Goal: Task Accomplishment & Management: Manage account settings

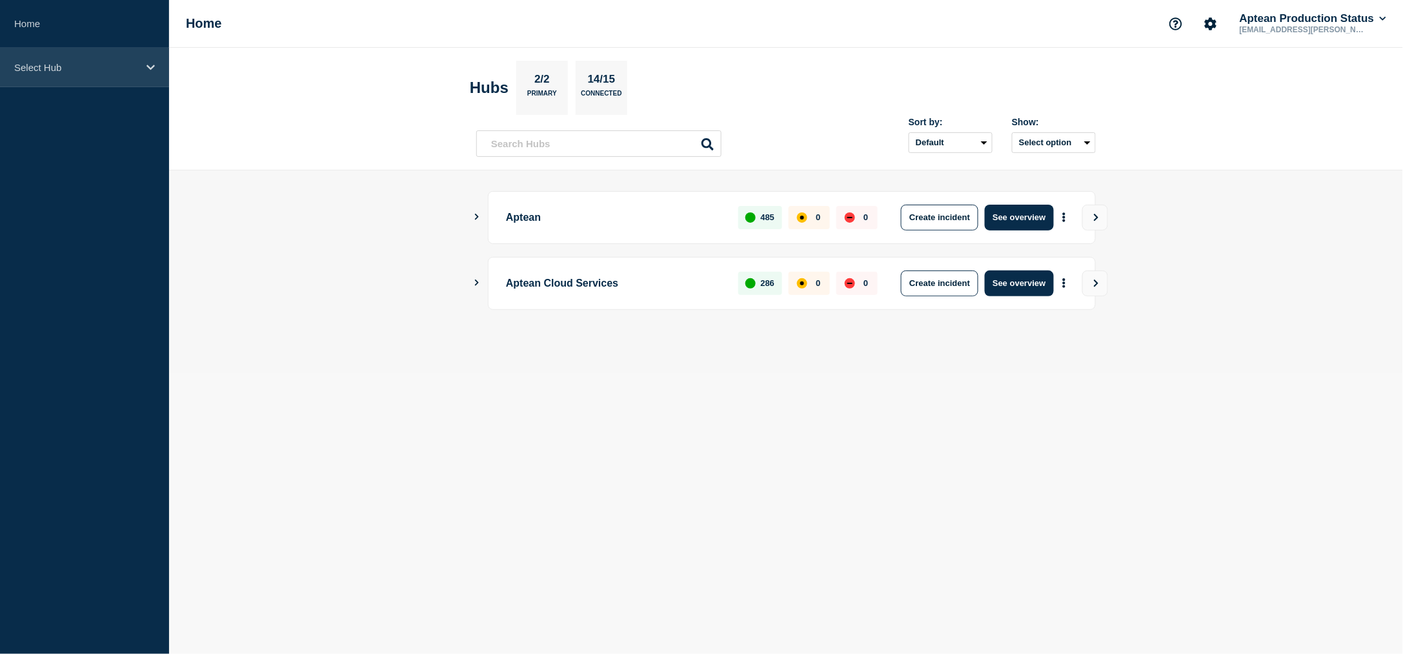
click at [62, 70] on p "Select Hub" at bounding box center [76, 67] width 124 height 11
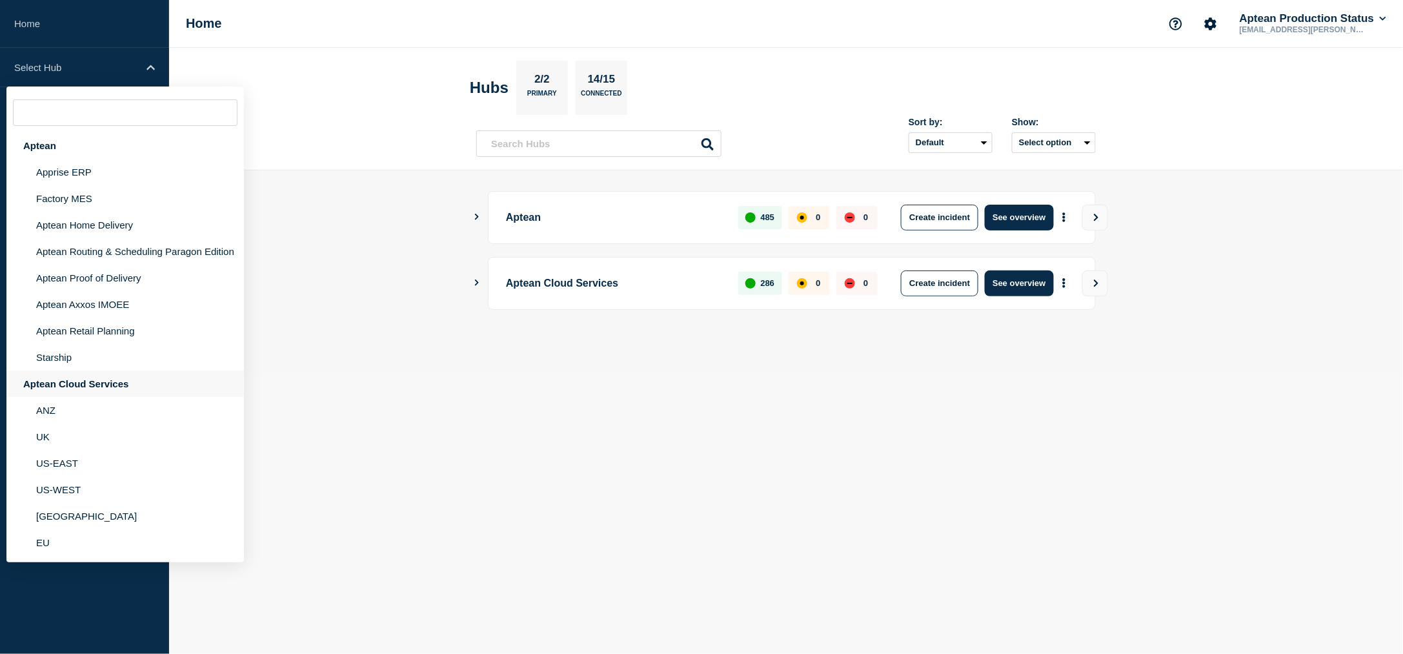
click at [41, 390] on div "Aptean Cloud Services" at bounding box center [125, 383] width 238 height 26
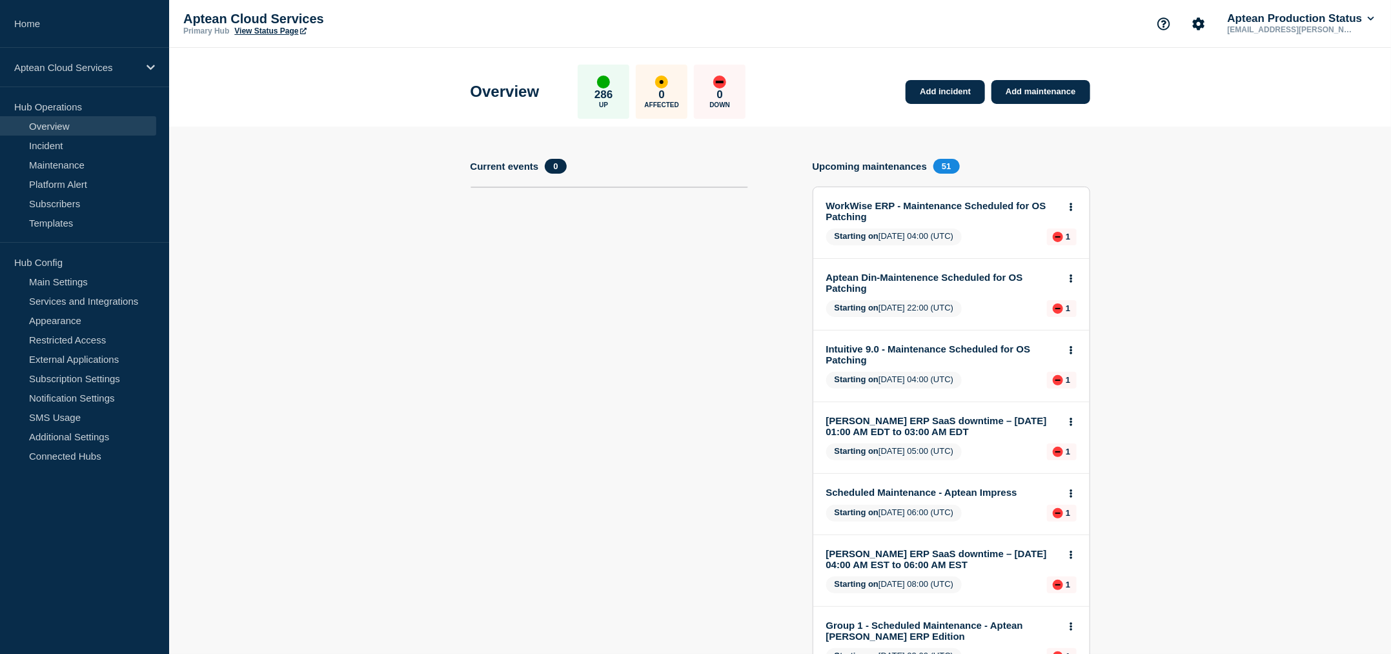
click at [106, 77] on div "Aptean Cloud Services" at bounding box center [84, 67] width 169 height 39
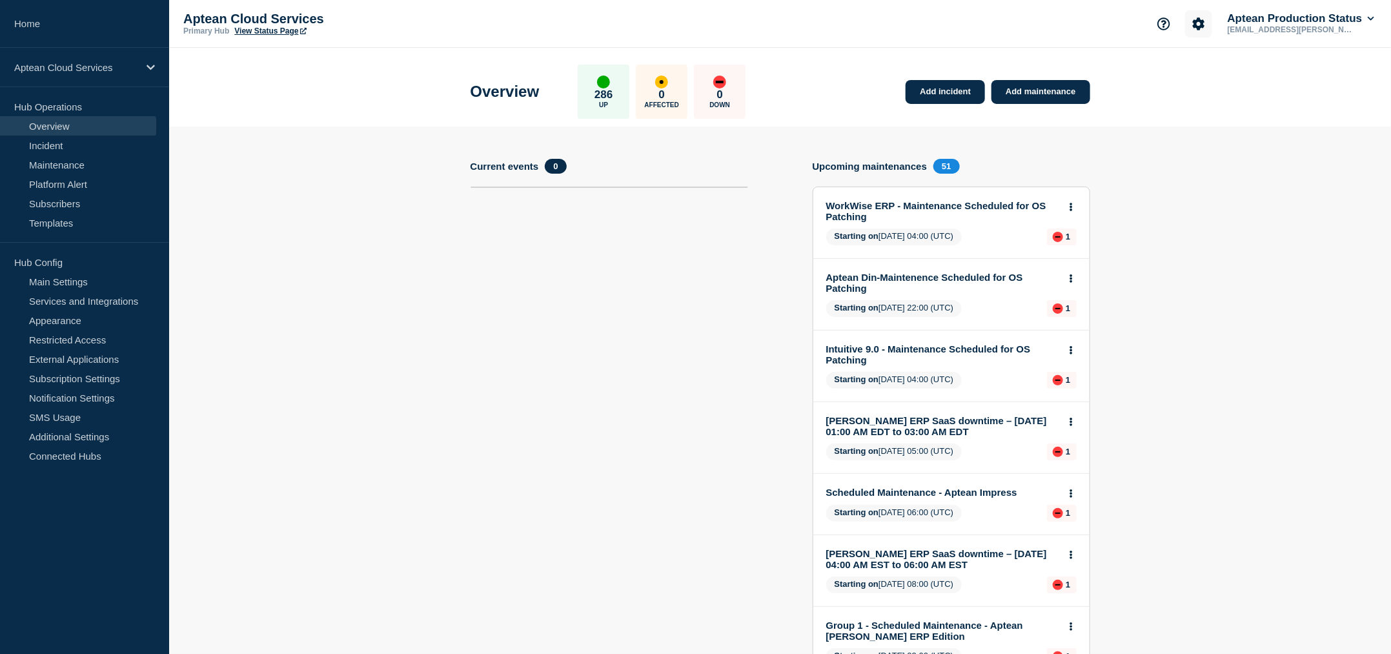
click at [1192, 18] on icon "Account settings" at bounding box center [1198, 23] width 13 height 13
click at [1190, 67] on ul "Team Members" at bounding box center [1196, 70] width 74 height 21
click at [92, 43] on link "Home" at bounding box center [84, 24] width 169 height 48
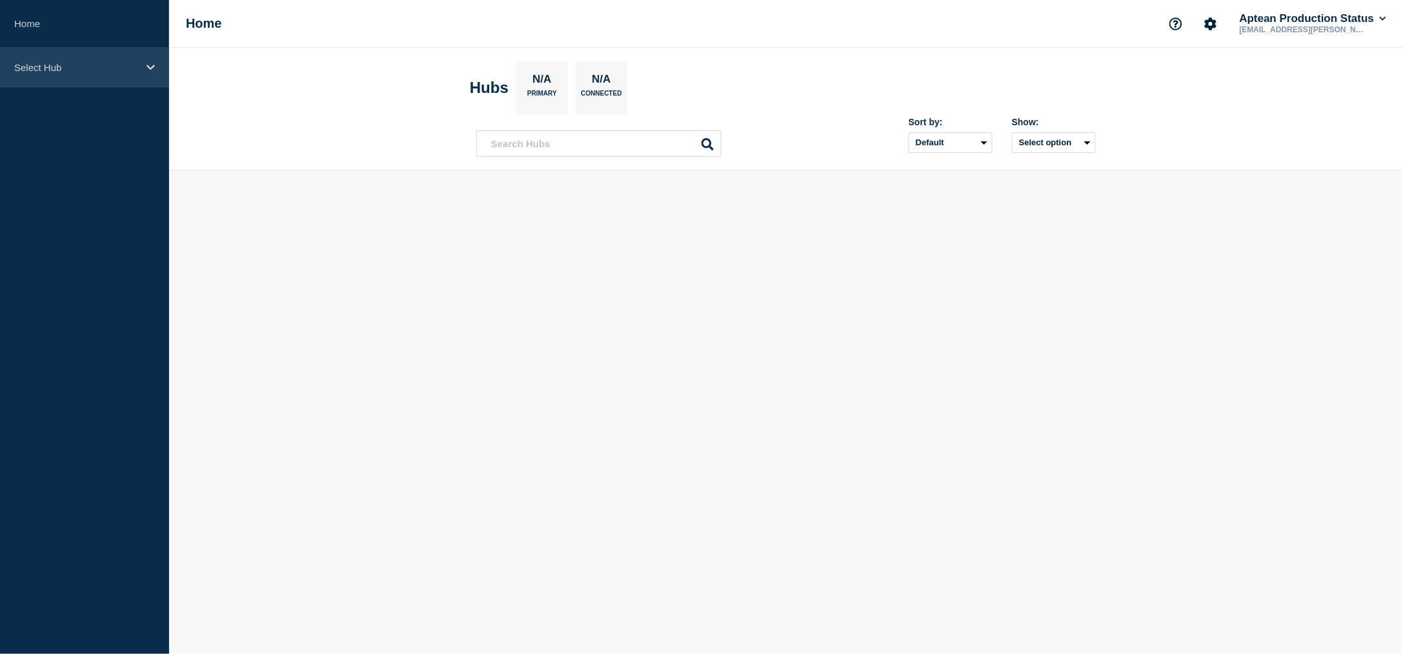
click at [90, 52] on div "Select Hub" at bounding box center [84, 67] width 169 height 39
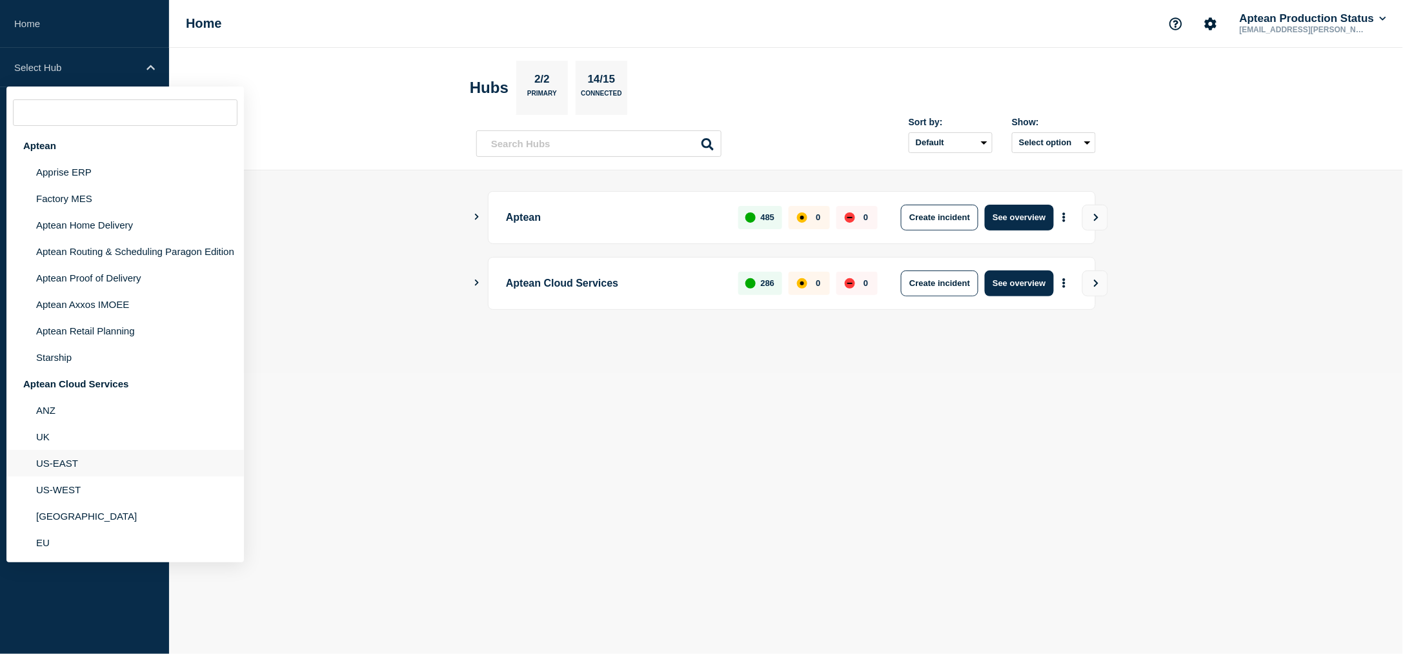
click at [57, 463] on li "US-EAST" at bounding box center [125, 463] width 238 height 26
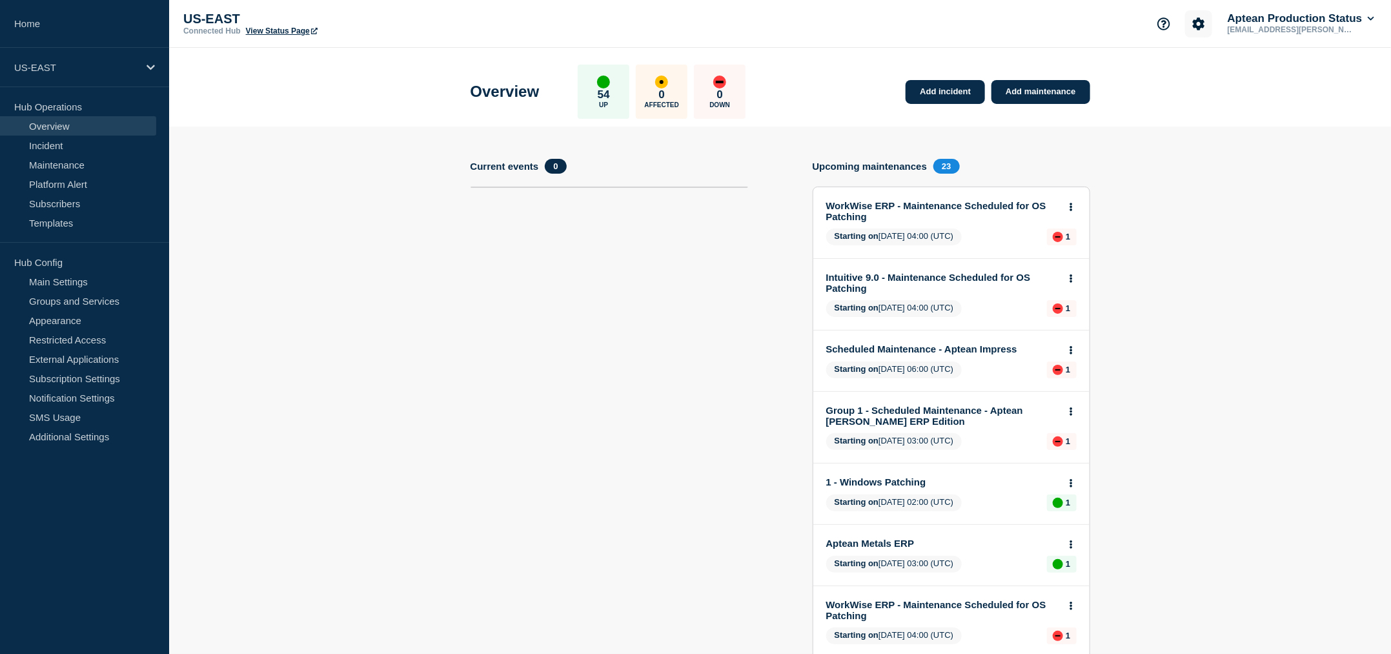
click at [1208, 21] on button "Account settings" at bounding box center [1198, 23] width 27 height 27
click at [1173, 70] on link "Team Members" at bounding box center [1199, 75] width 66 height 11
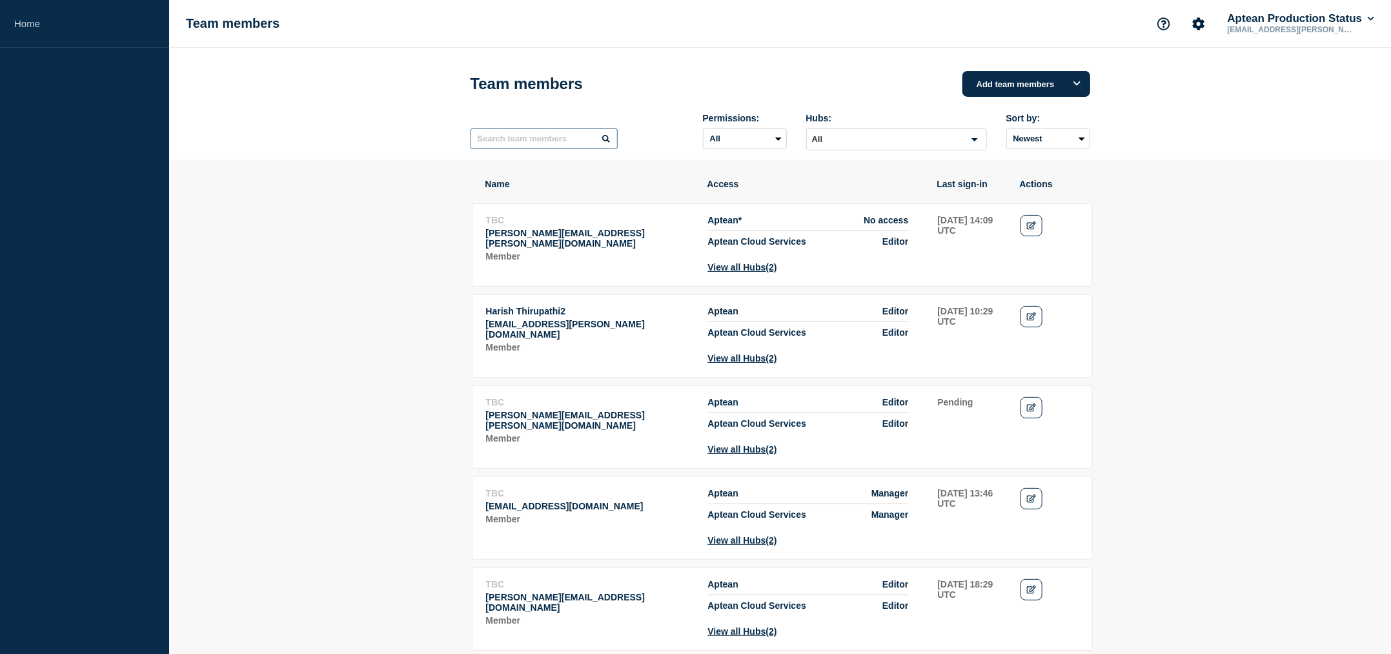
click at [534, 147] on input "text" at bounding box center [544, 138] width 147 height 21
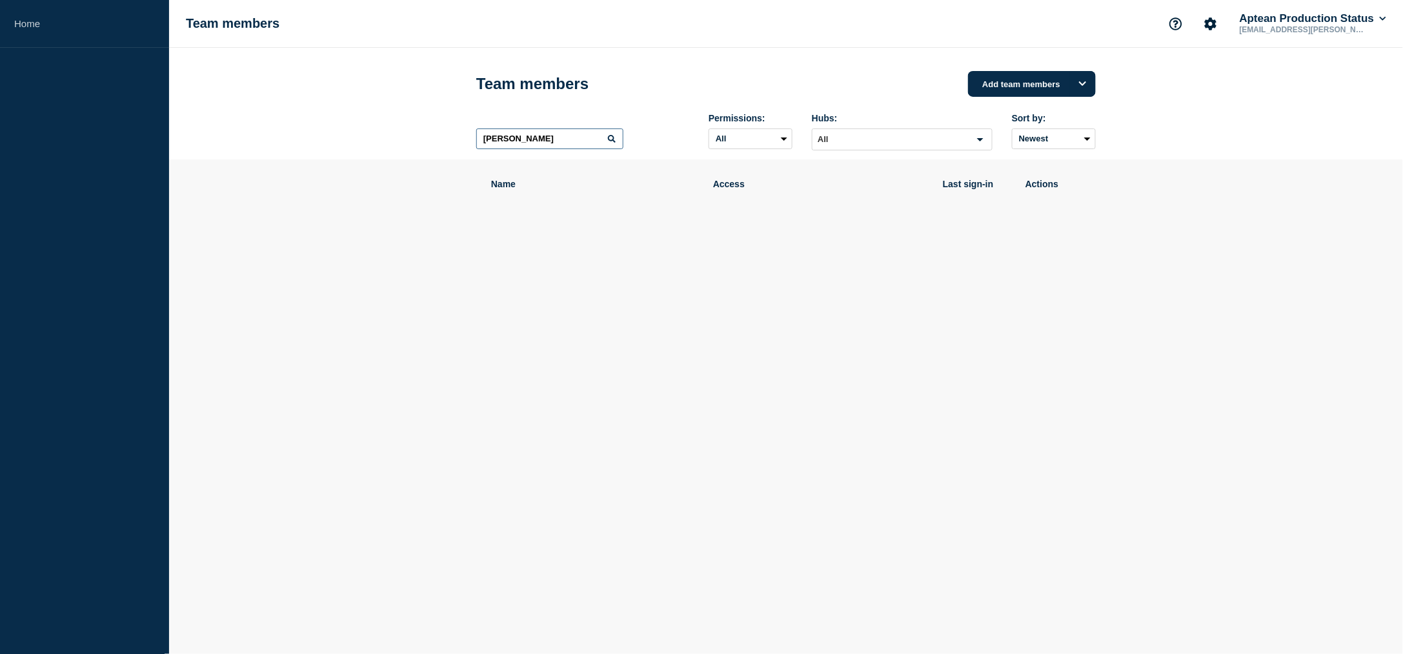
click at [534, 147] on input "[PERSON_NAME]" at bounding box center [549, 138] width 147 height 21
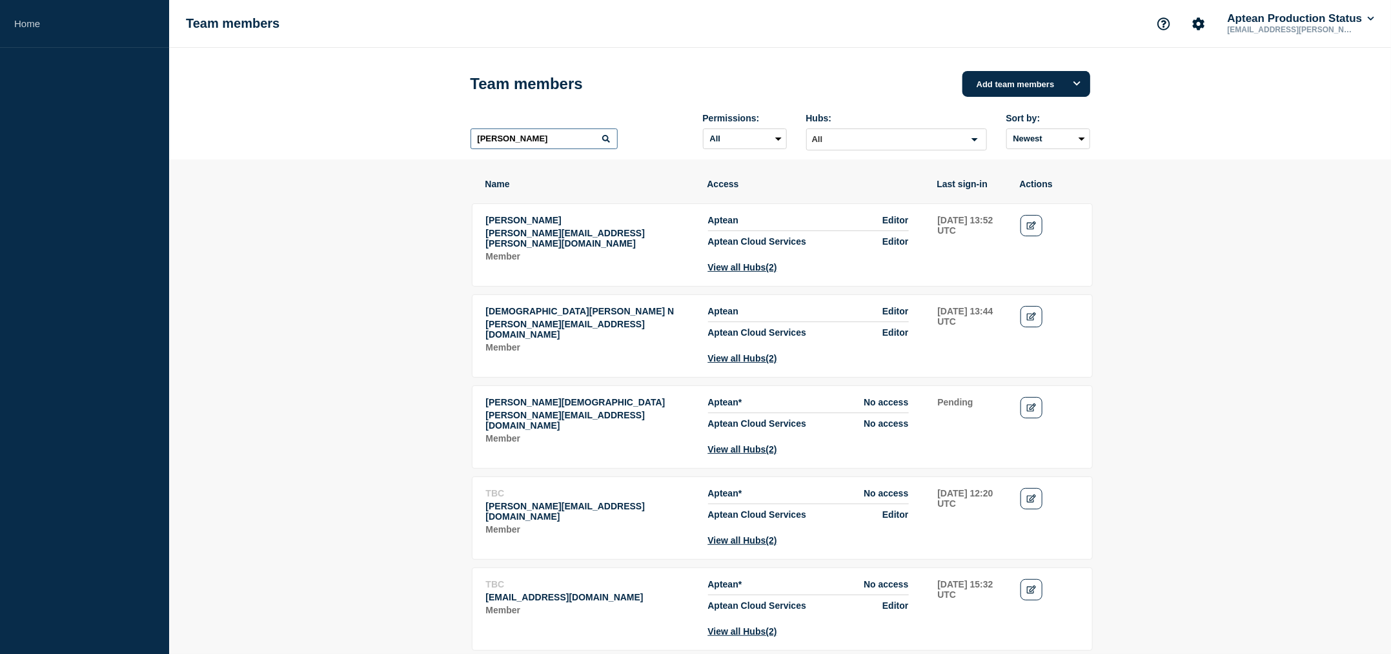
click at [522, 142] on input "[PERSON_NAME]" at bounding box center [544, 138] width 147 height 21
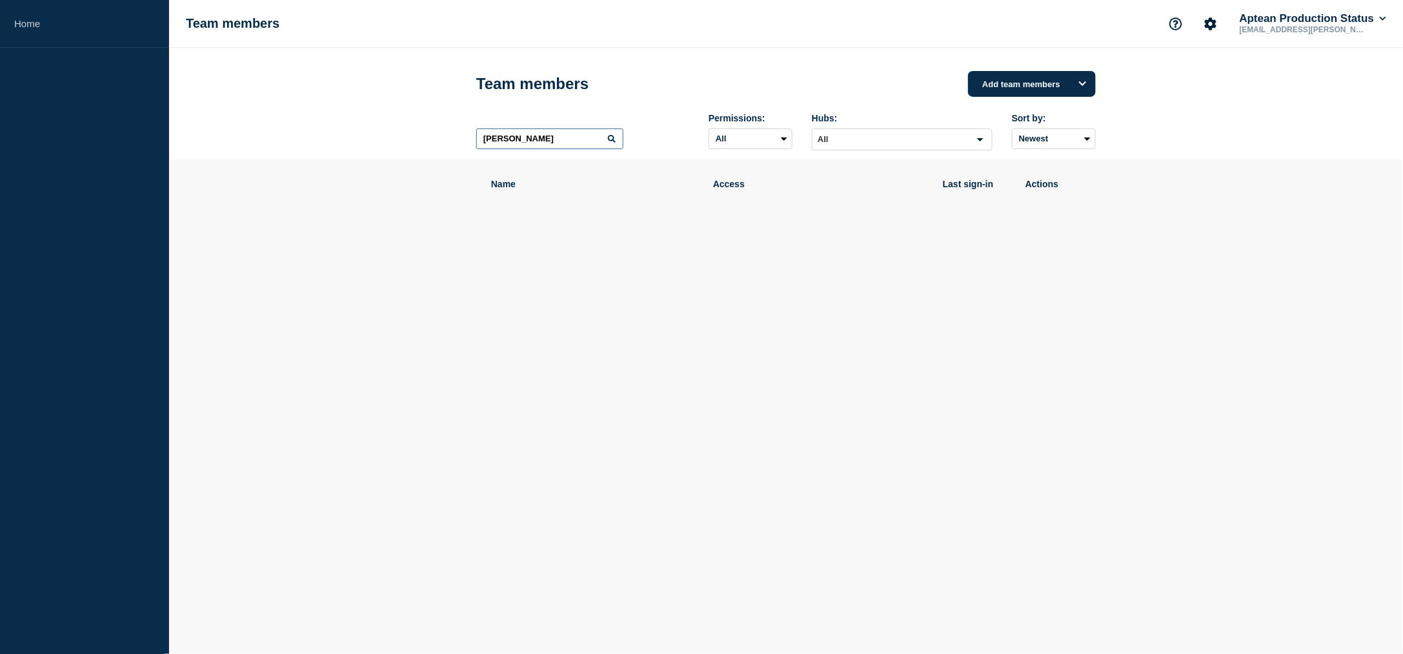
click at [524, 136] on input "[PERSON_NAME]" at bounding box center [549, 138] width 147 height 21
click at [522, 139] on input "[PERSON_NAME]" at bounding box center [549, 138] width 147 height 21
paste input "[PERSON_NAME]"
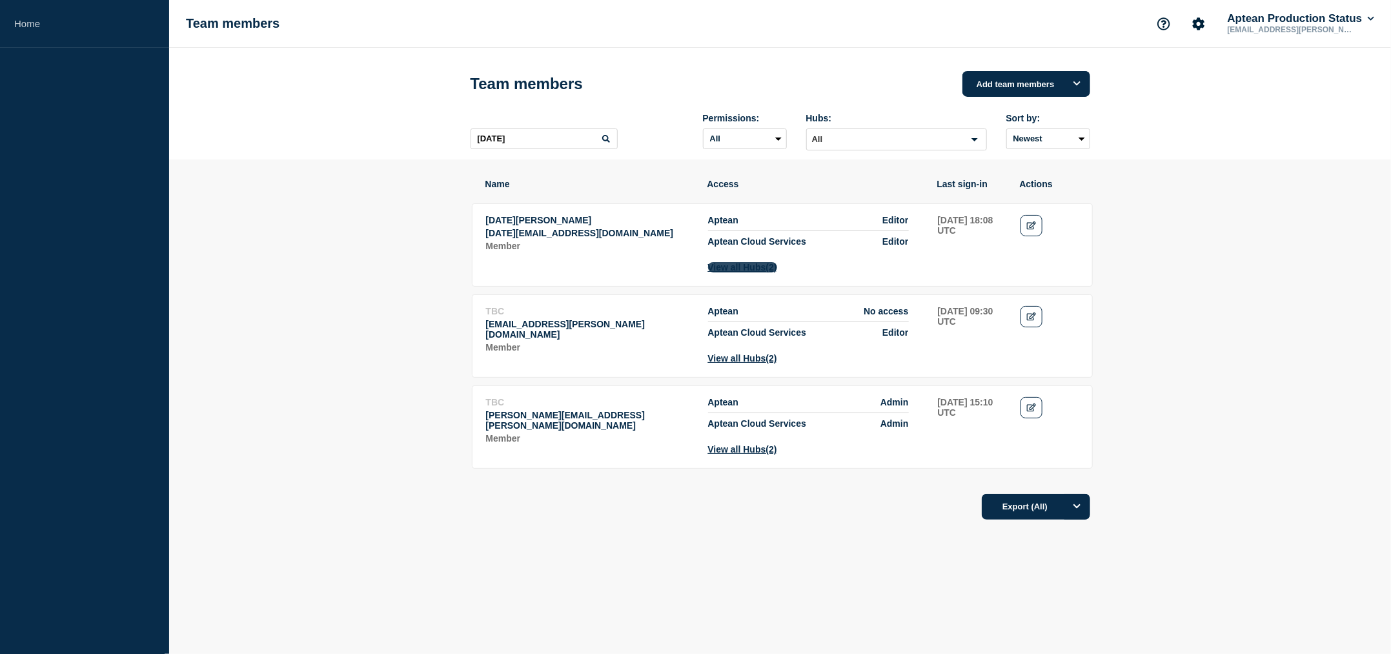
click at [758, 272] on button "View all Hubs (2)" at bounding box center [742, 267] width 69 height 10
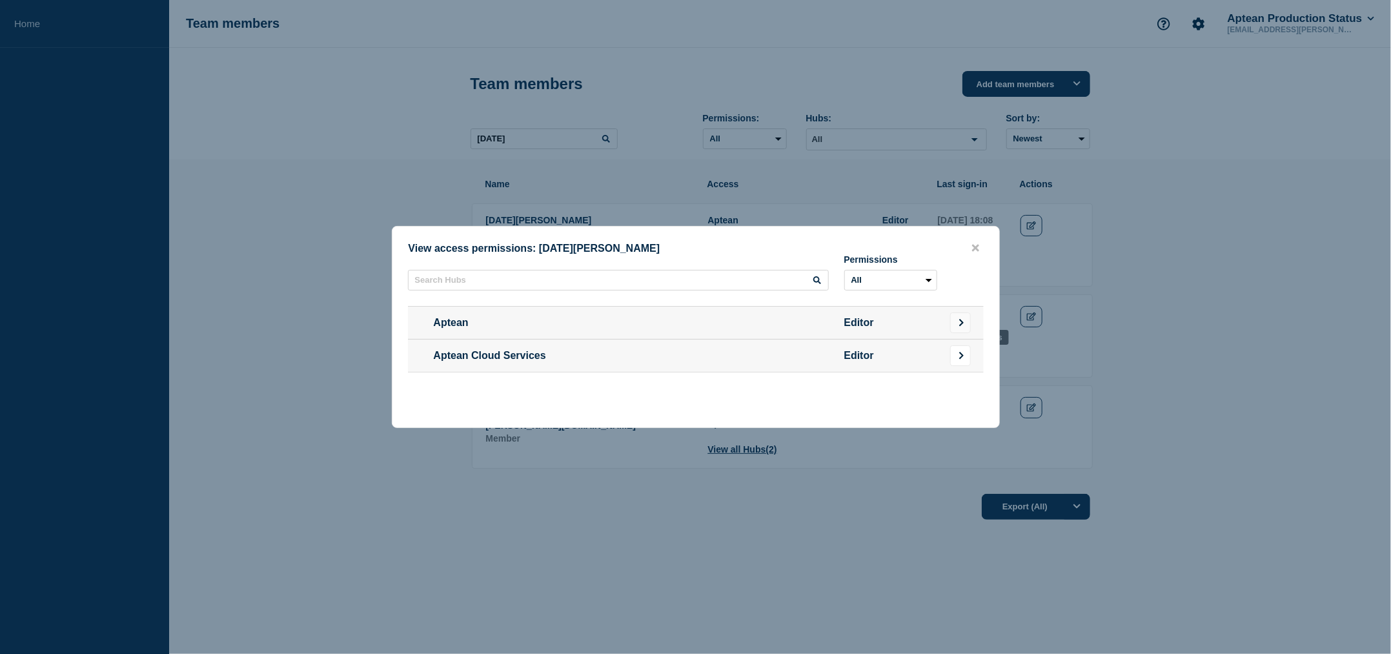
click at [962, 354] on icon "Go to Connected Hubs" at bounding box center [961, 356] width 8 height 8
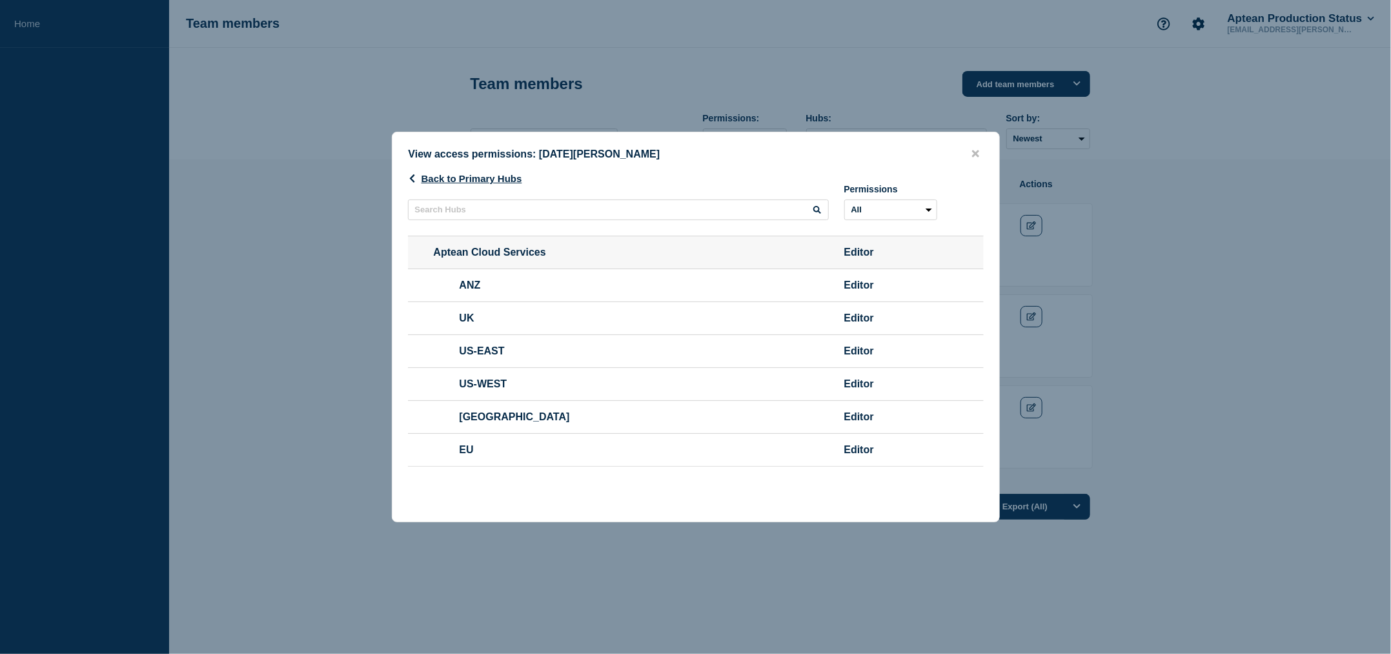
click at [980, 148] on button "close button" at bounding box center [975, 154] width 15 height 12
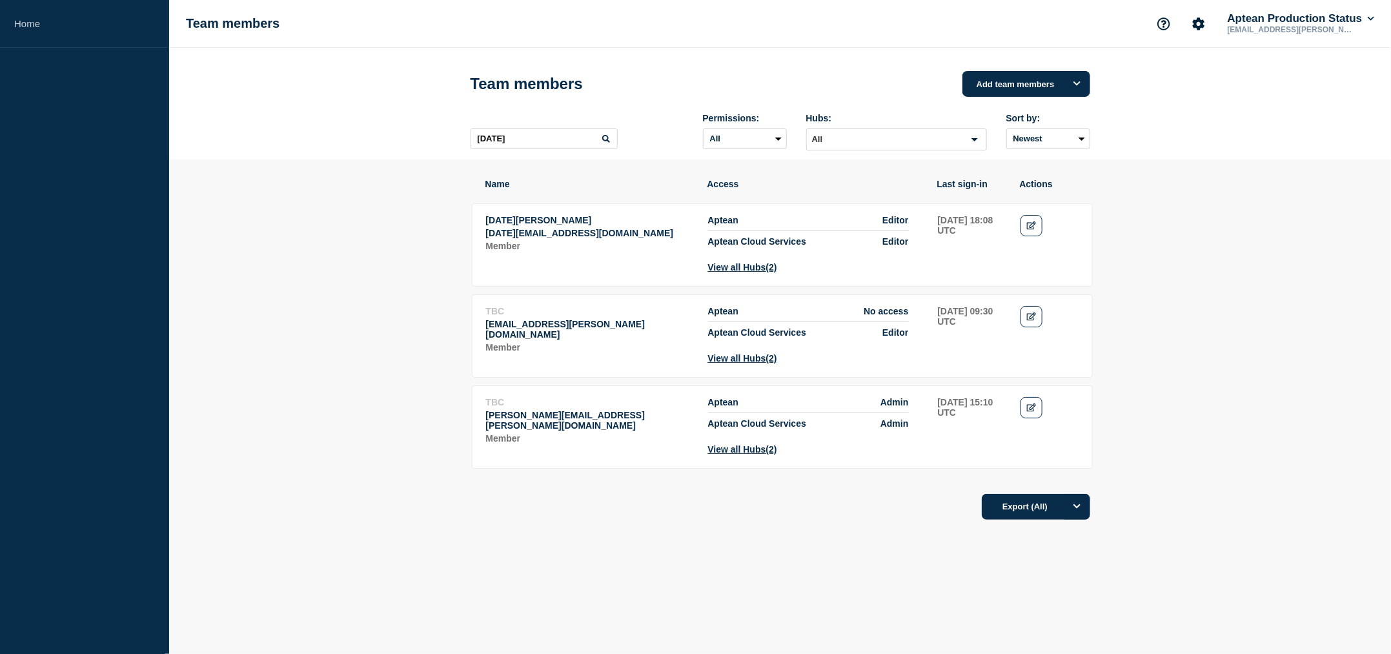
click at [735, 79] on div "Team members Add team members" at bounding box center [781, 84] width 620 height 39
click at [491, 144] on input "[DATE]" at bounding box center [544, 138] width 147 height 21
paste input "[PERSON_NAME]"
type input "[PERSON_NAME]"
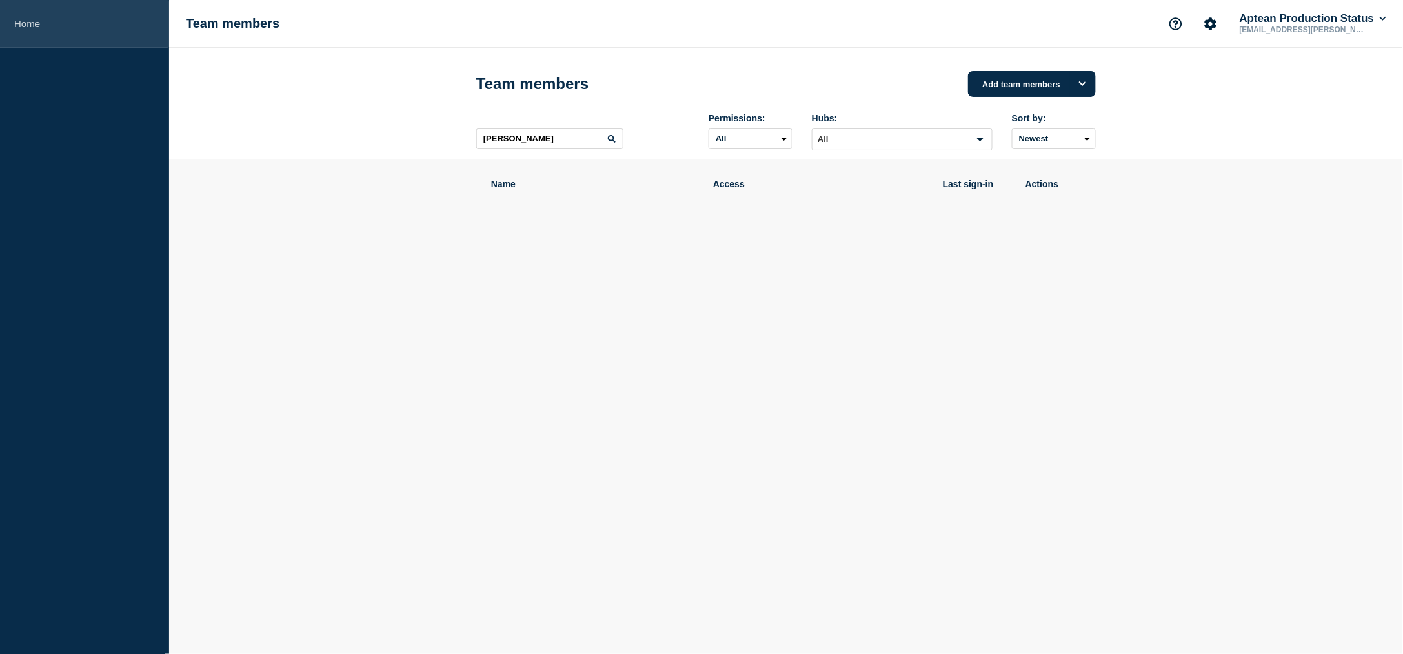
click at [34, 12] on link "Home" at bounding box center [84, 24] width 169 height 48
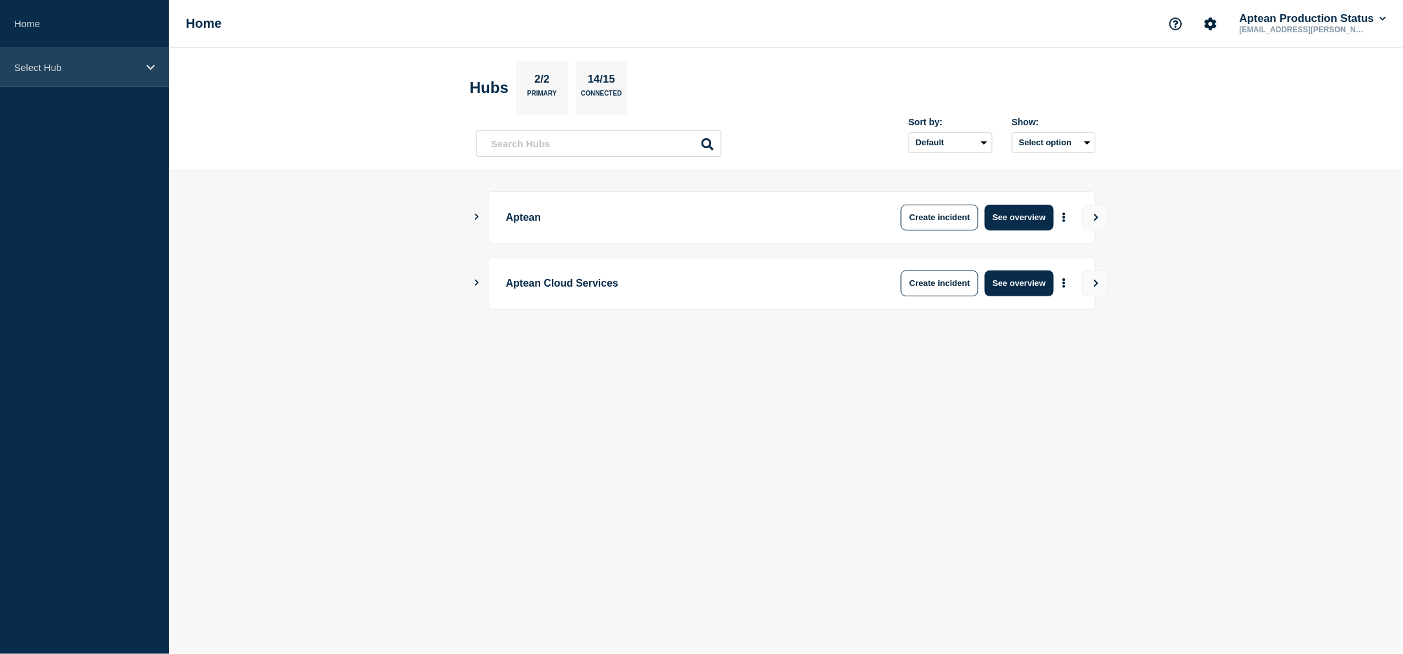
click at [43, 59] on div "Select Hub" at bounding box center [84, 67] width 169 height 39
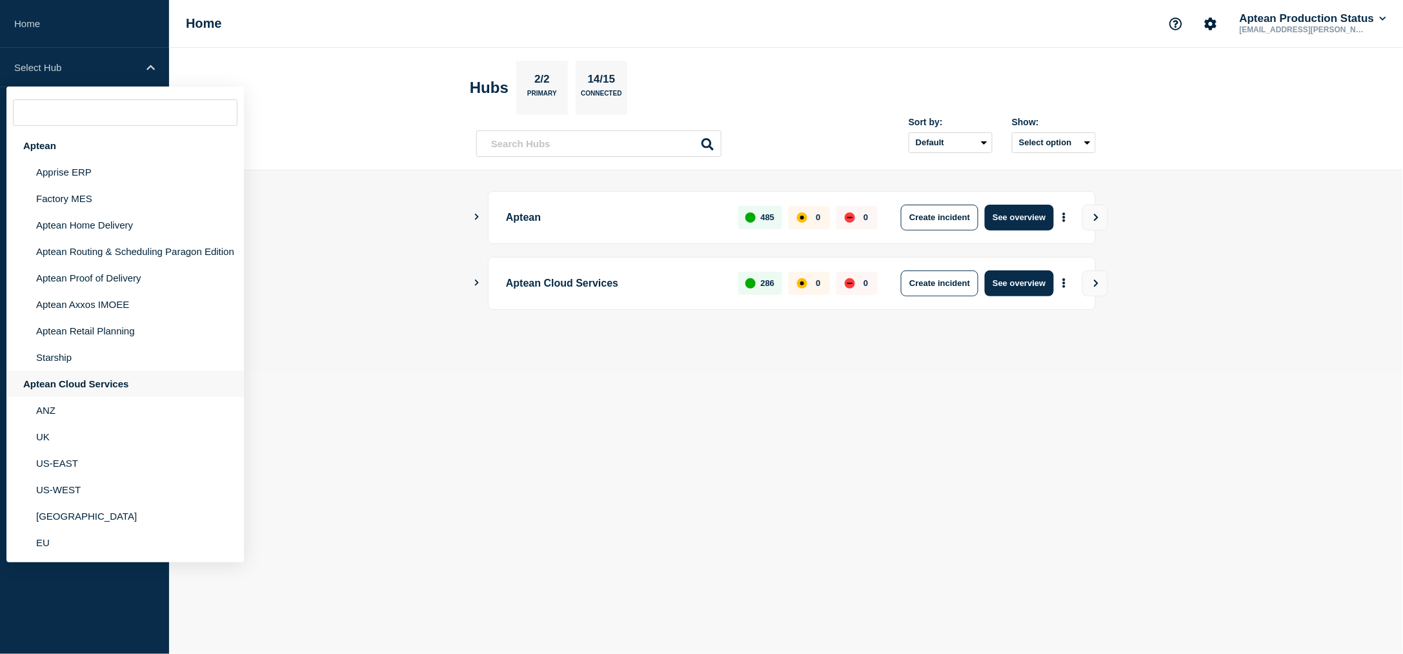
click at [66, 391] on div "Aptean Cloud Services" at bounding box center [125, 383] width 238 height 26
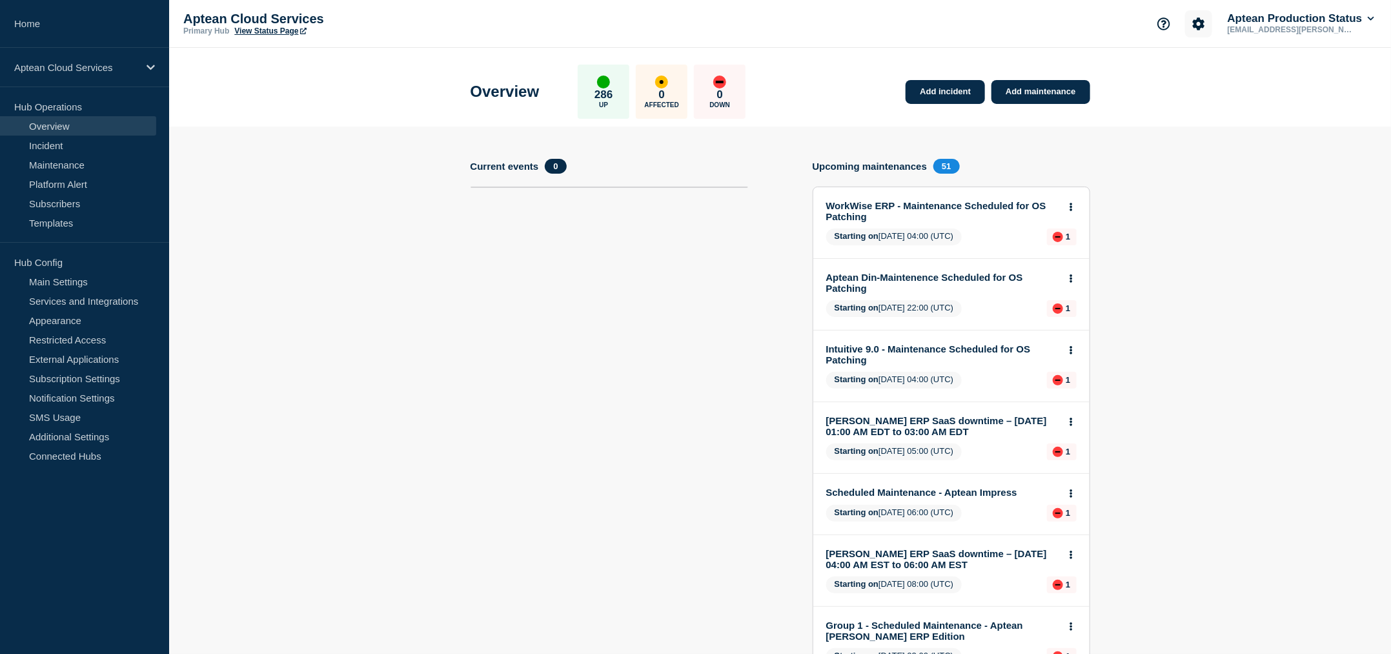
click at [1196, 23] on icon "Account settings" at bounding box center [1198, 23] width 13 height 13
click at [1188, 63] on ul "Team Members" at bounding box center [1196, 70] width 74 height 21
click at [1213, 74] on link "Team Members" at bounding box center [1199, 75] width 66 height 11
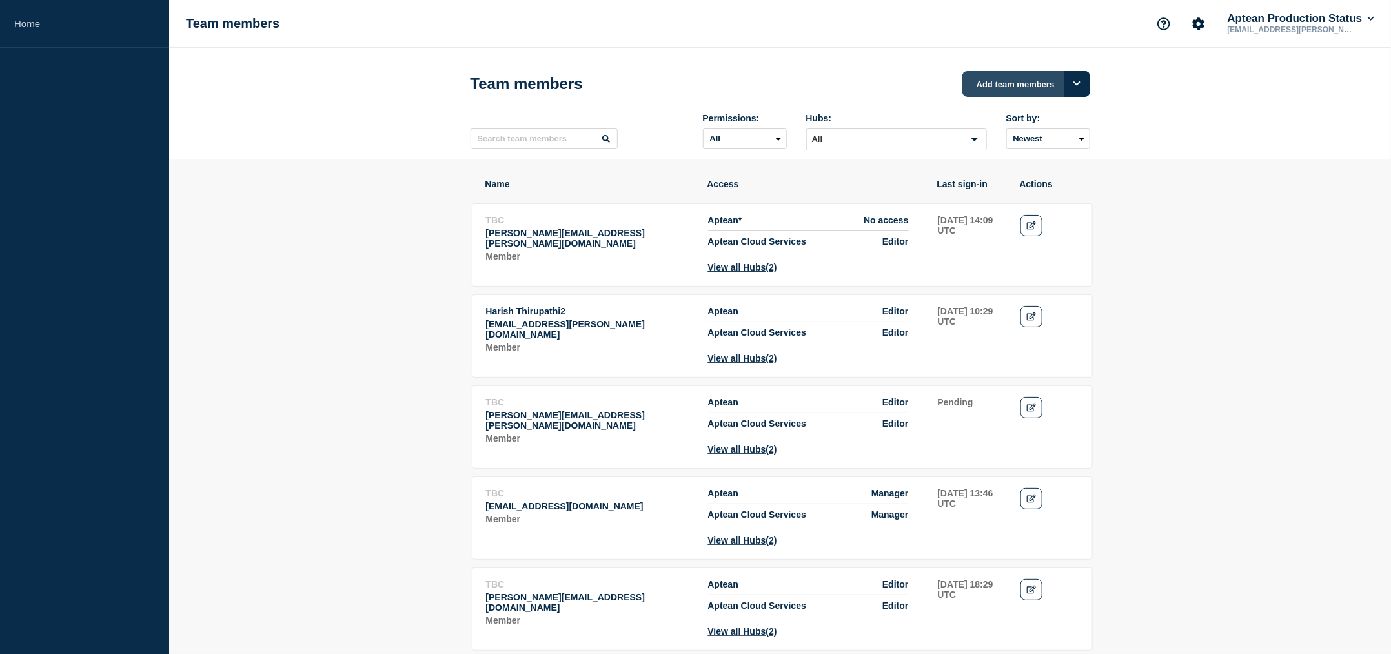
click at [1014, 86] on button "Add team members" at bounding box center [1026, 84] width 128 height 26
click at [1081, 89] on button "Options" at bounding box center [1077, 84] width 26 height 26
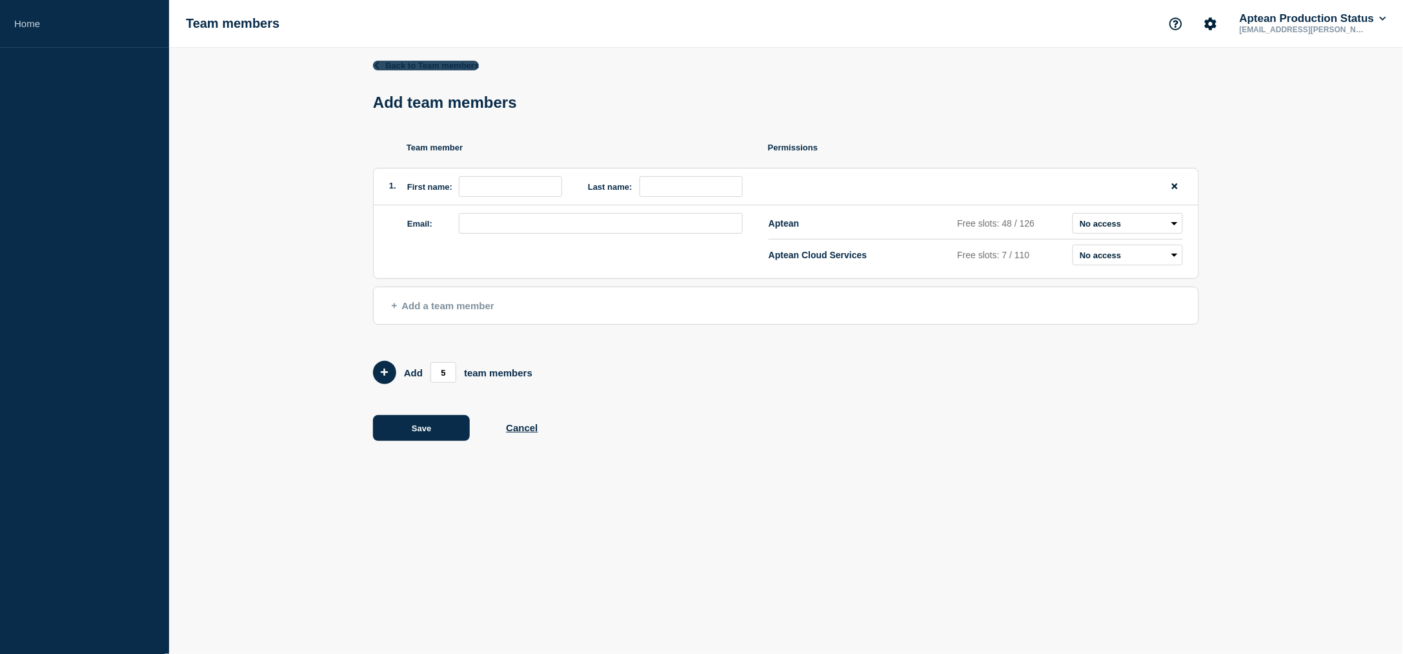
click at [394, 62] on link "Back to Team members" at bounding box center [426, 66] width 106 height 10
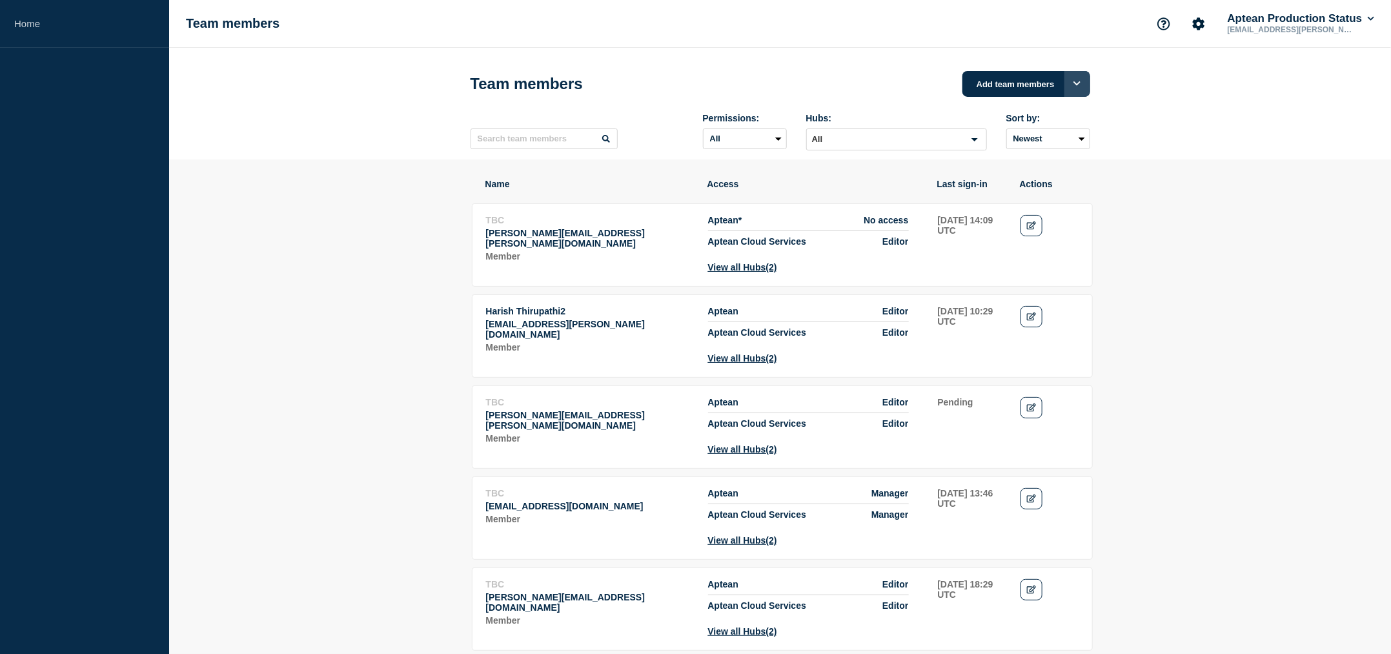
click at [1092, 88] on div "Team members Add team members Permissions: All Admin Manager Editor No access H…" at bounding box center [780, 104] width 649 height 112
click at [1081, 82] on button "Options" at bounding box center [1077, 84] width 26 height 26
click at [1006, 88] on button "Add team members" at bounding box center [1026, 84] width 128 height 26
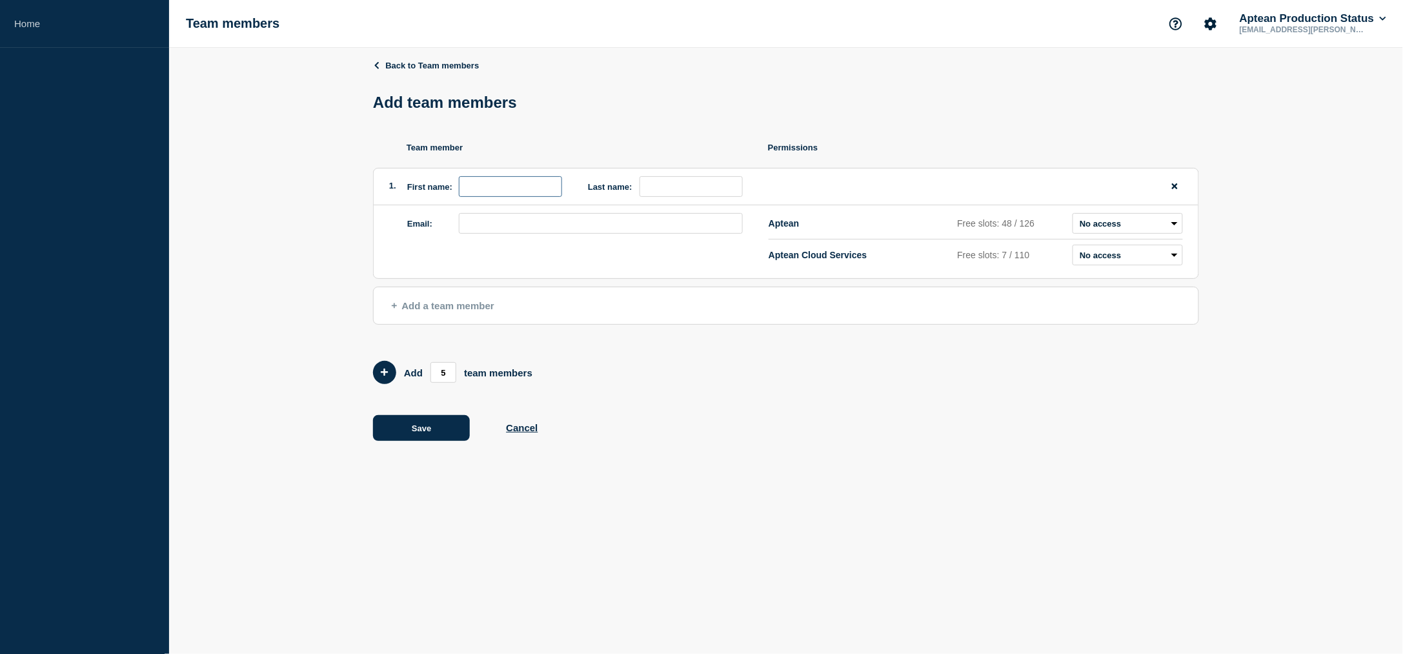
click at [478, 188] on input "first name" at bounding box center [510, 186] width 103 height 21
click at [384, 372] on icon "Add 5 team members" at bounding box center [385, 373] width 8 height 8
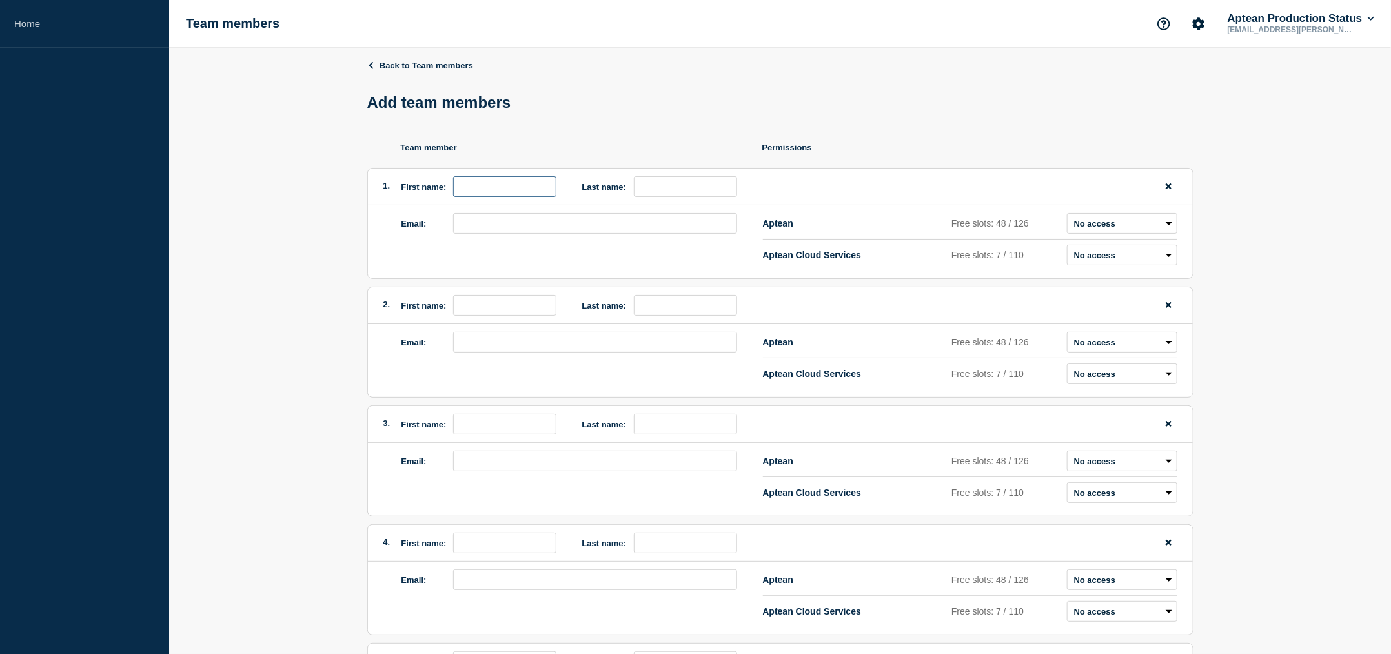
click at [478, 188] on input "first name" at bounding box center [504, 186] width 103 height 21
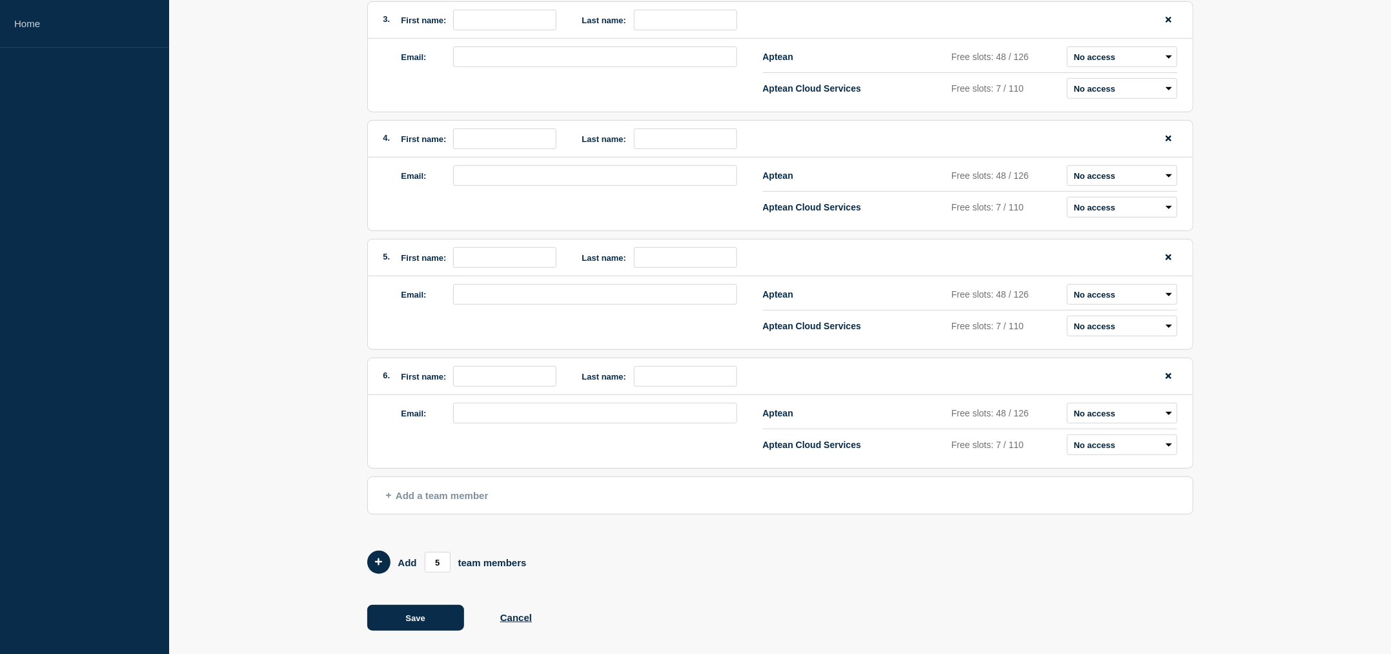
scroll to position [416, 0]
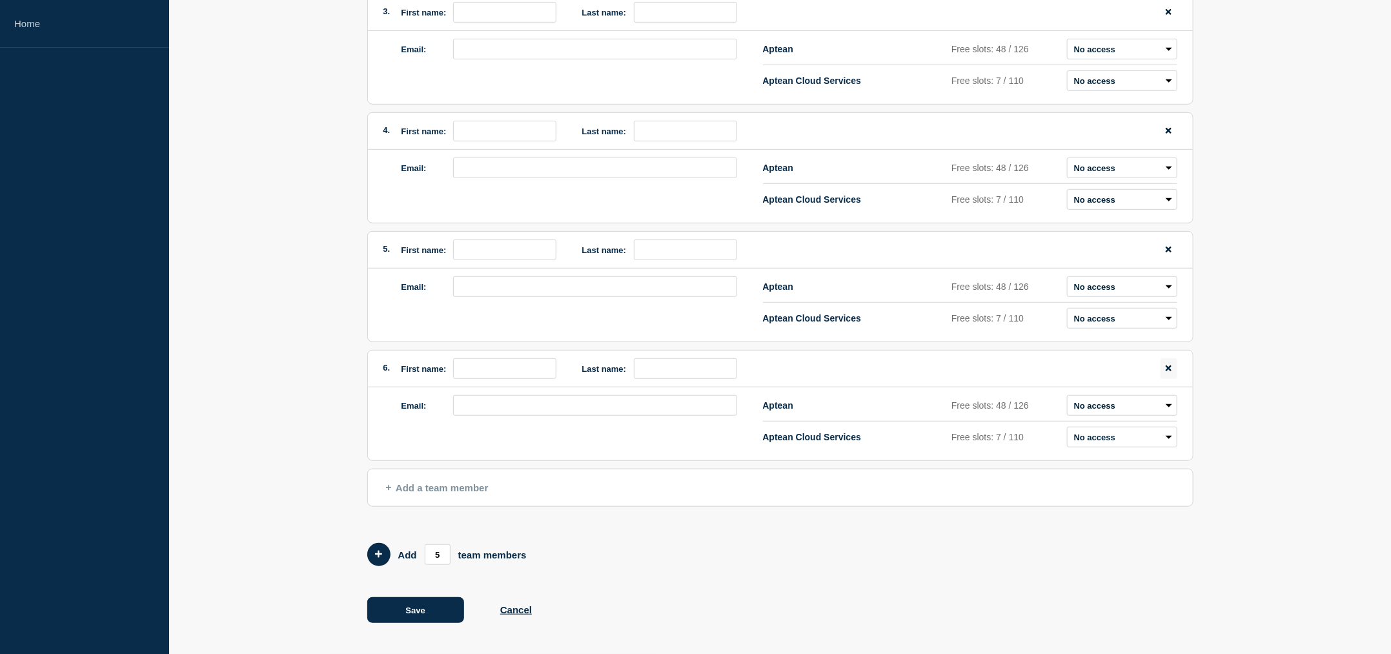
click at [1168, 372] on button "remove team member button" at bounding box center [1169, 368] width 16 height 21
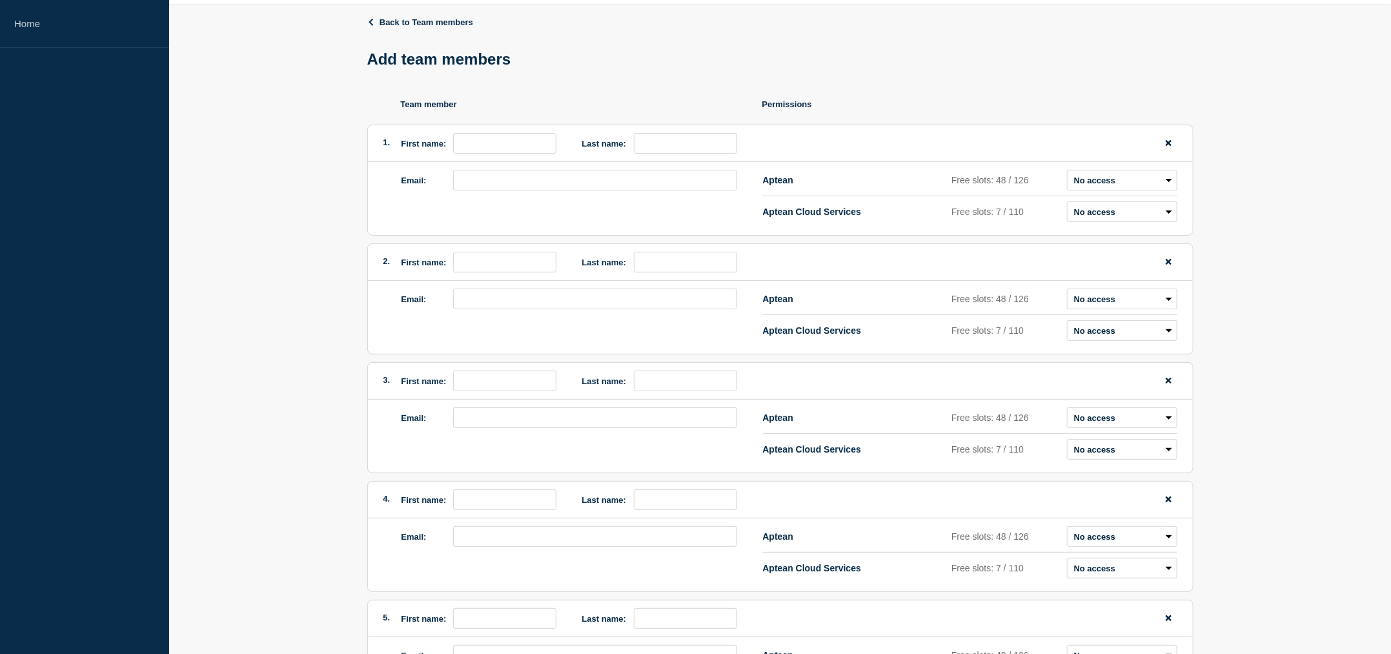
scroll to position [0, 0]
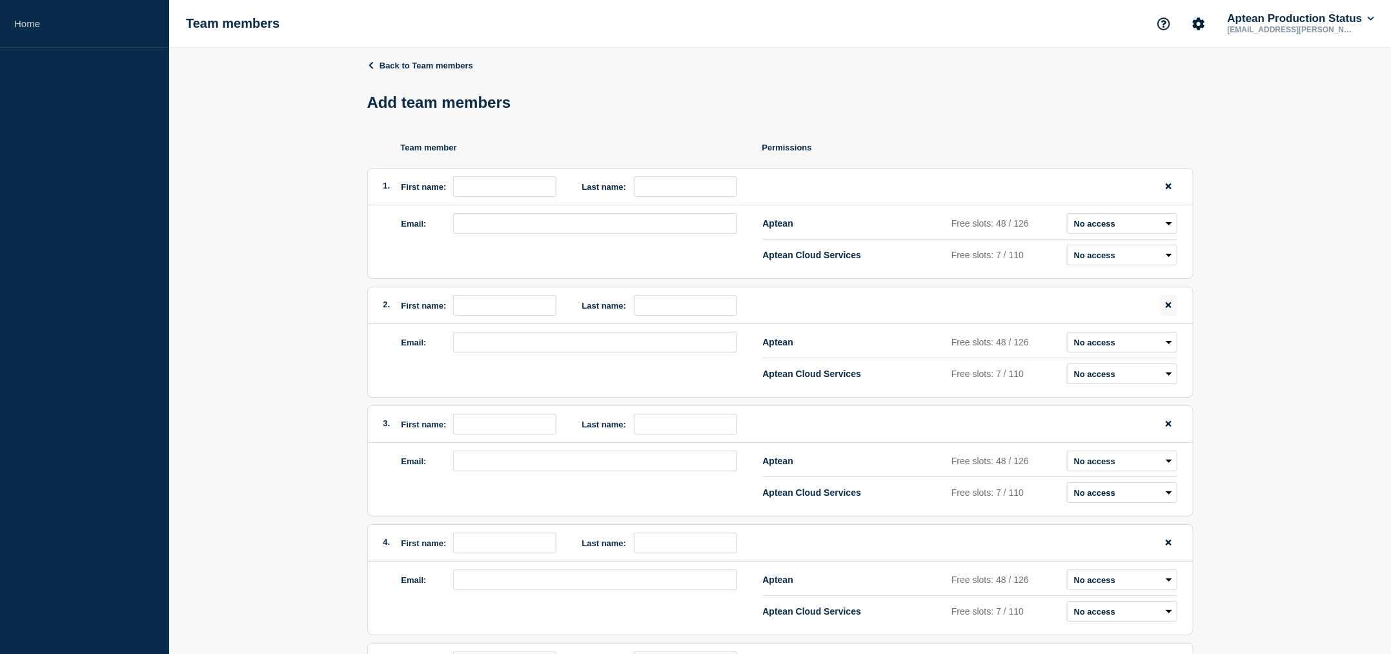
click at [1166, 308] on icon "remove team member button" at bounding box center [1169, 305] width 6 height 6
click at [1168, 308] on icon "remove team member button" at bounding box center [1169, 305] width 6 height 6
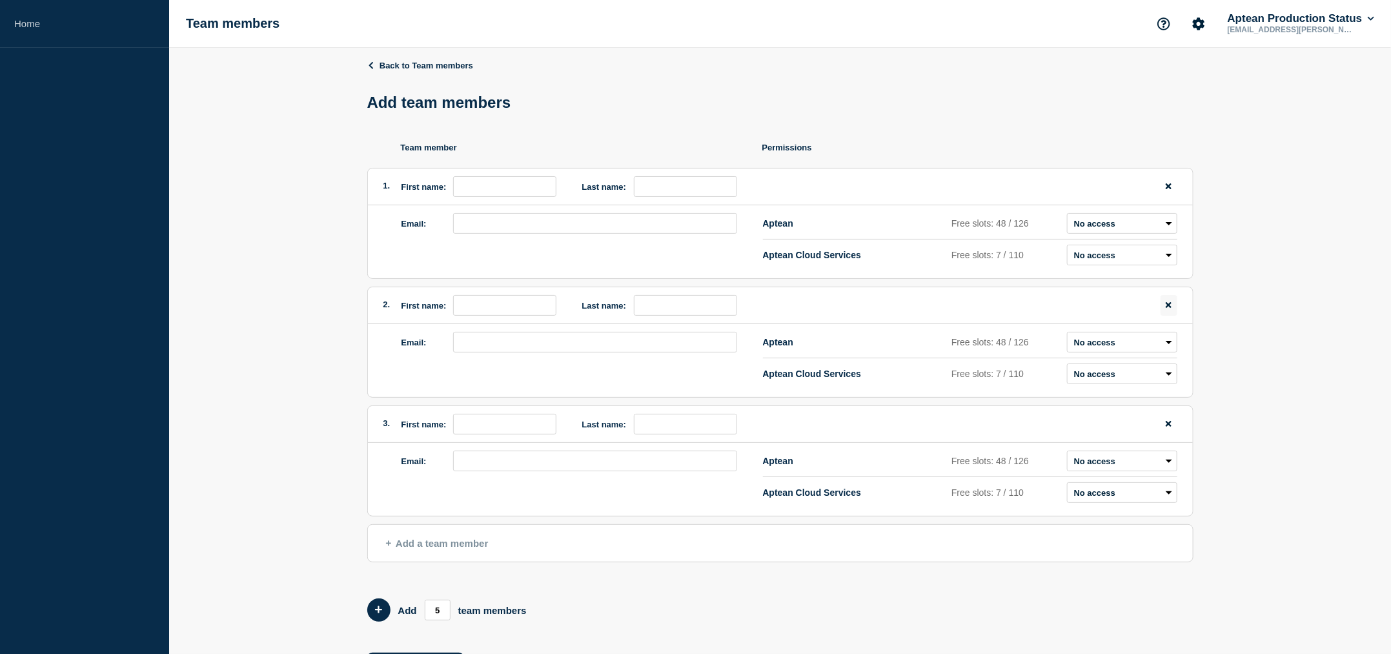
click at [1168, 308] on icon "remove team member button" at bounding box center [1169, 305] width 6 height 6
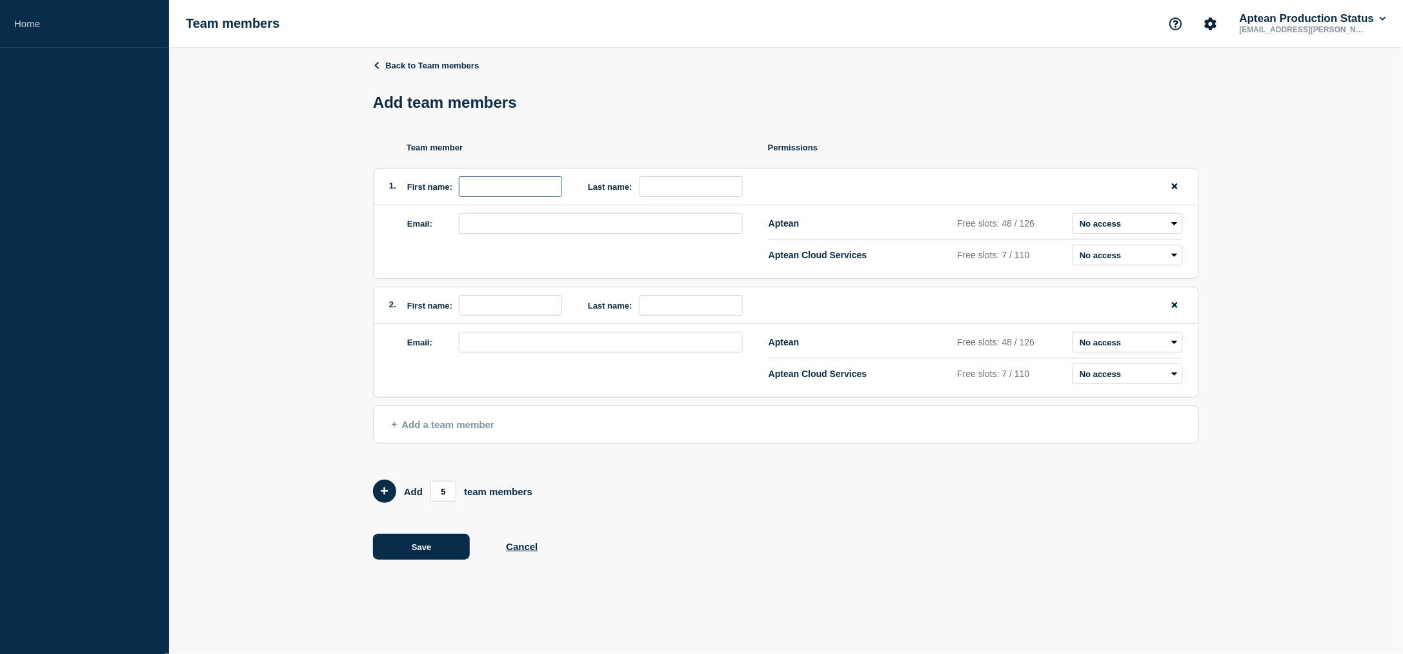
click at [480, 189] on input "first name" at bounding box center [510, 186] width 103 height 21
type input "[PERSON_NAME]"
type input "M"
click at [540, 226] on input "email" at bounding box center [601, 223] width 284 height 21
click at [530, 231] on input "email" at bounding box center [601, 223] width 284 height 21
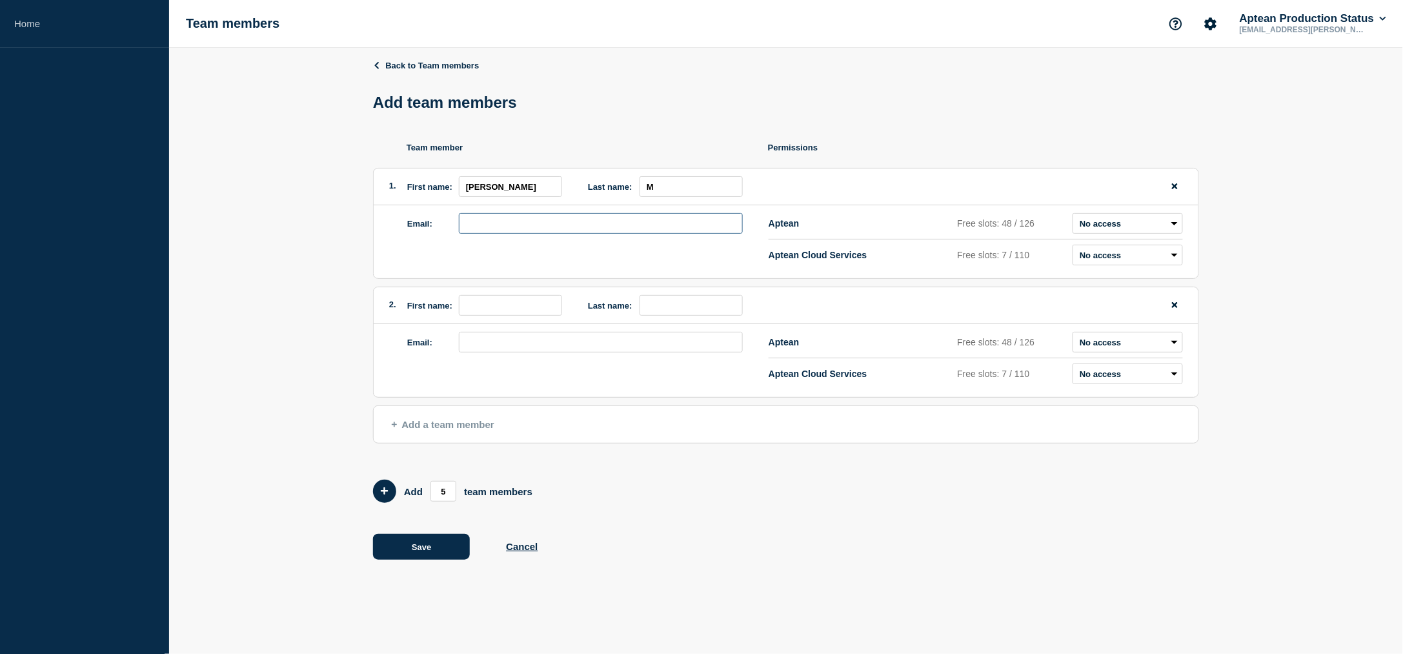
paste input "[PERSON_NAME][EMAIL_ADDRESS][DOMAIN_NAME]"
type input "[PERSON_NAME][EMAIL_ADDRESS][DOMAIN_NAME]"
click at [1130, 227] on select "Admin Manager Editor No access" at bounding box center [1128, 223] width 110 height 21
click at [1110, 255] on select "Admin Manager Editor No access" at bounding box center [1128, 255] width 110 height 21
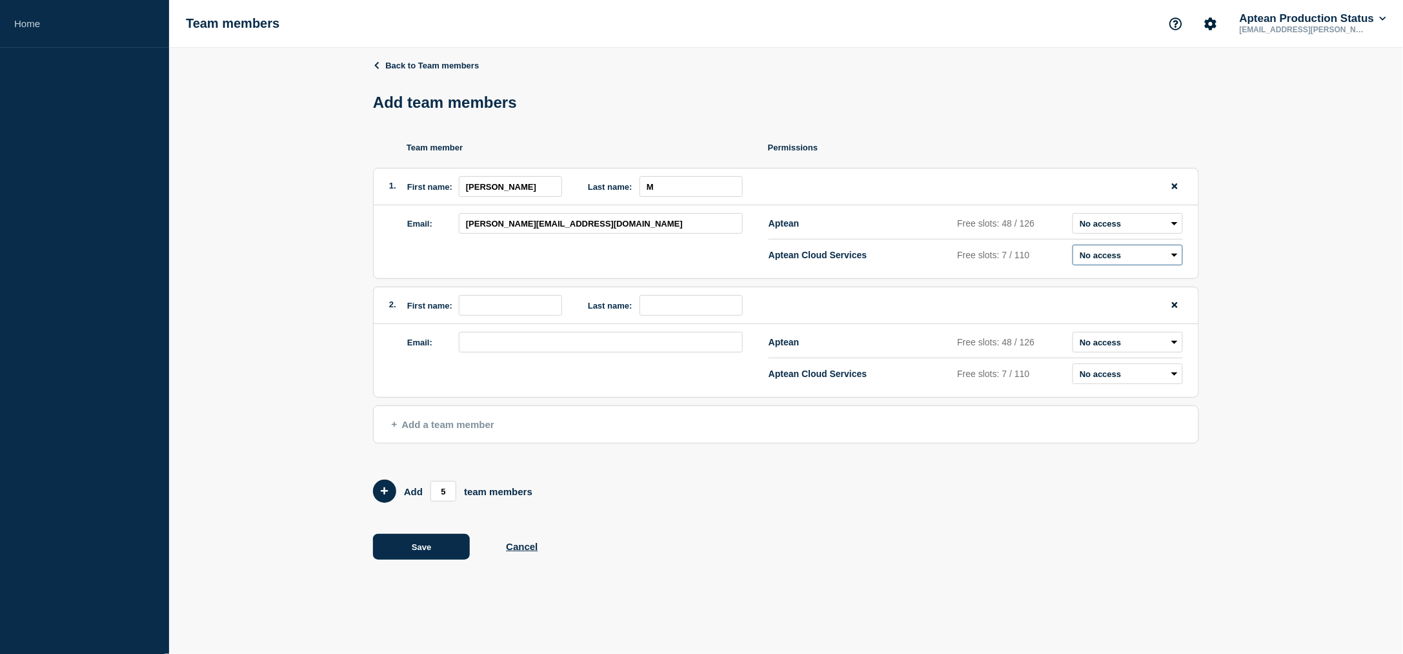
select select "2"
click at [1073, 247] on select "Admin Manager Editor No access" at bounding box center [1128, 255] width 110 height 21
click at [1312, 301] on div "Back to Team members Add team members Team member Permissions 1. First name: [P…" at bounding box center [786, 319] width 1234 height 543
click at [522, 298] on input "first name" at bounding box center [510, 305] width 103 height 21
paste input "[PERSON_NAME]"
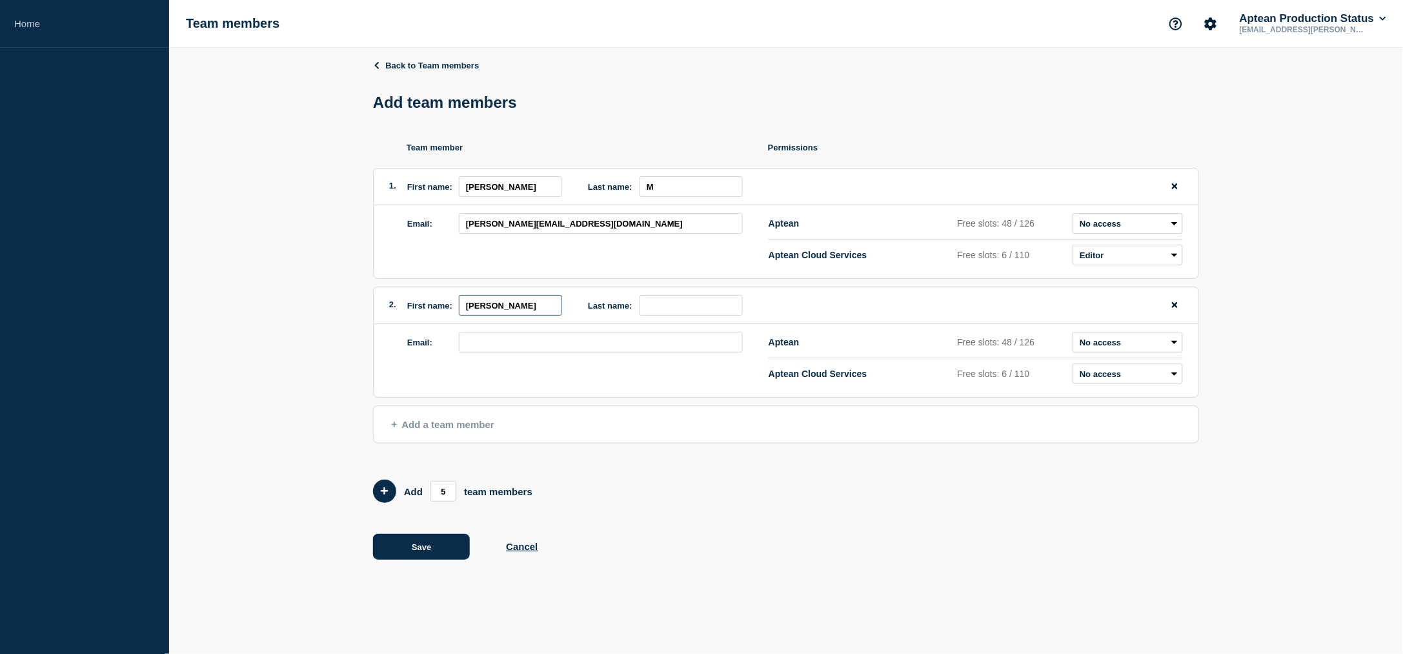
type input "[PERSON_NAME]"
drag, startPoint x: 723, startPoint y: 311, endPoint x: 716, endPoint y: 310, distance: 7.1
click at [722, 311] on input "last name" at bounding box center [691, 305] width 103 height 21
paste input "Toleti"
type input "Toleti"
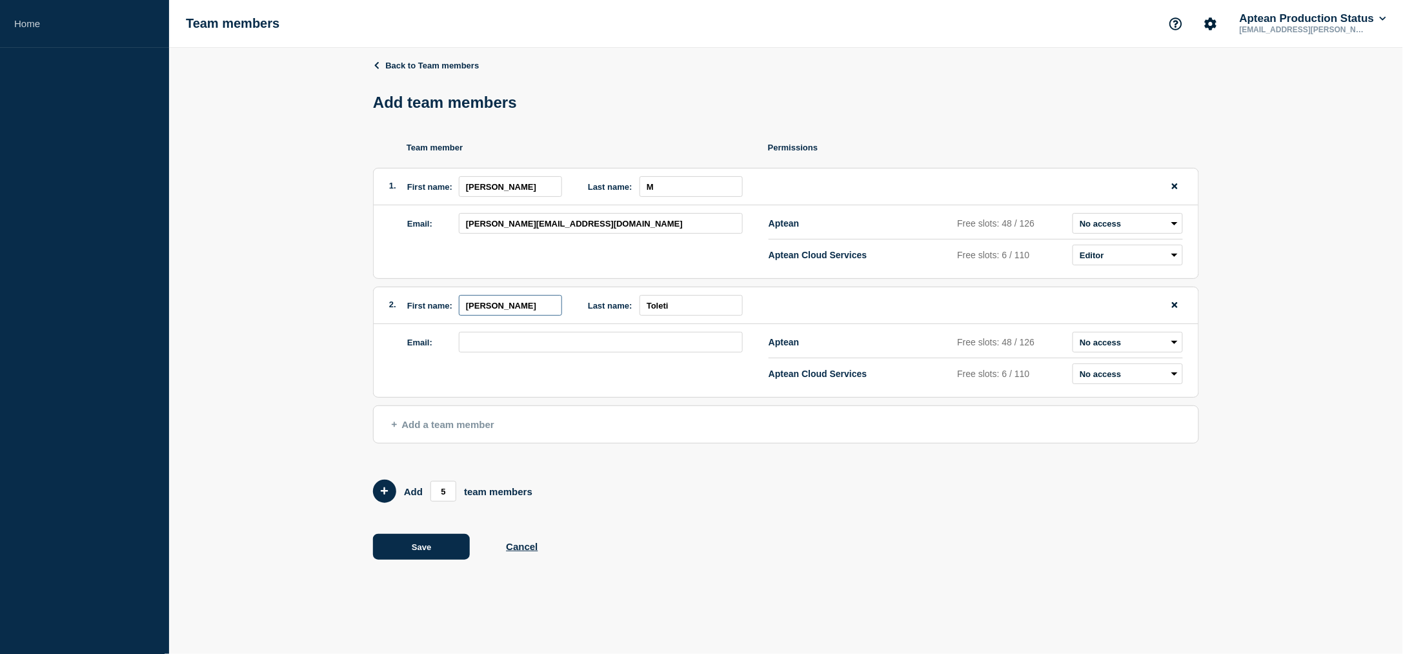
click at [528, 303] on input "[PERSON_NAME]" at bounding box center [510, 305] width 103 height 21
type input "[PERSON_NAME]"
click at [493, 344] on input "email" at bounding box center [601, 342] width 284 height 21
paste input "[PERSON_NAME][EMAIL_ADDRESS][DOMAIN_NAME]"
type input "[PERSON_NAME][EMAIL_ADDRESS][DOMAIN_NAME]"
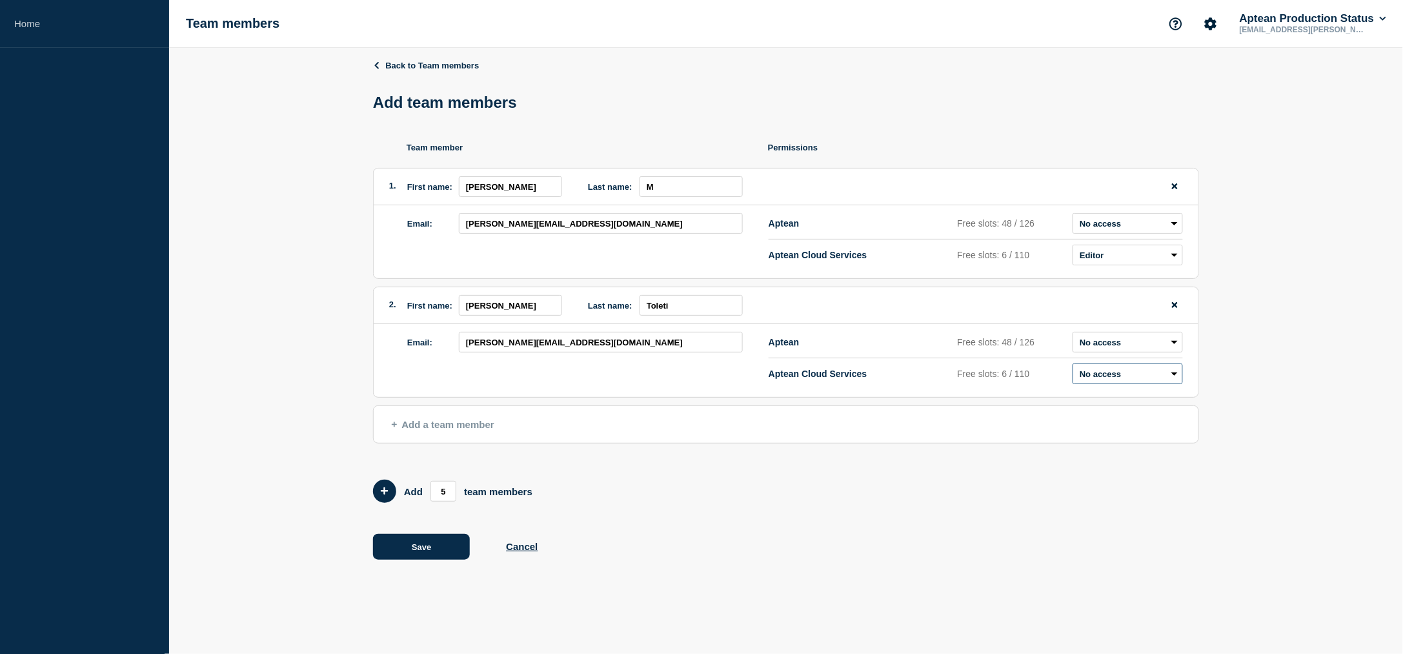
click at [1088, 376] on select "Admin Manager Editor No access" at bounding box center [1128, 373] width 110 height 21
select select "2"
click at [1073, 366] on select "Admin Manager Editor No access" at bounding box center [1128, 373] width 110 height 21
click at [951, 515] on div "Back to Team members Add team members Team member Permissions 1. First name: [P…" at bounding box center [786, 319] width 826 height 543
click at [424, 549] on button "Save" at bounding box center [421, 547] width 97 height 26
